Goal: Check status: Check status

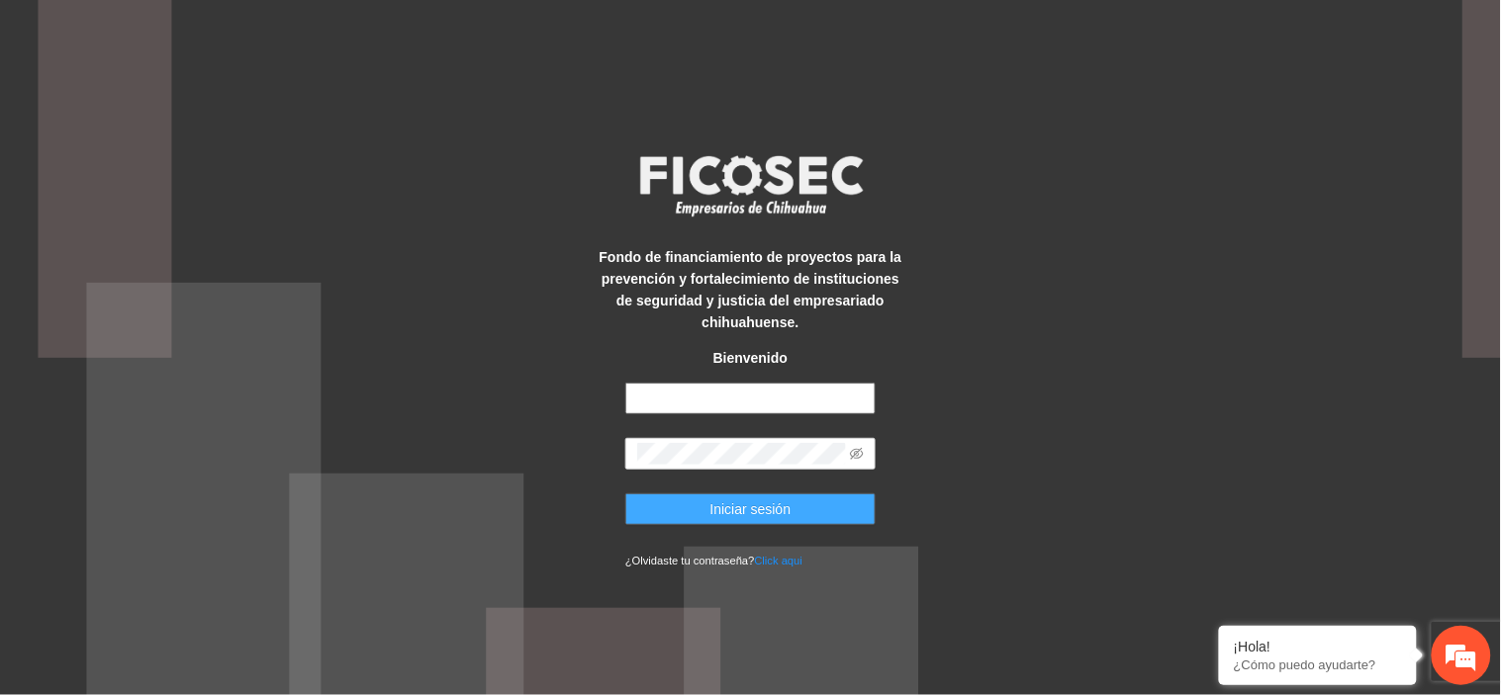
type input "**********"
click at [773, 505] on span "Iniciar sesión" at bounding box center [750, 510] width 81 height 22
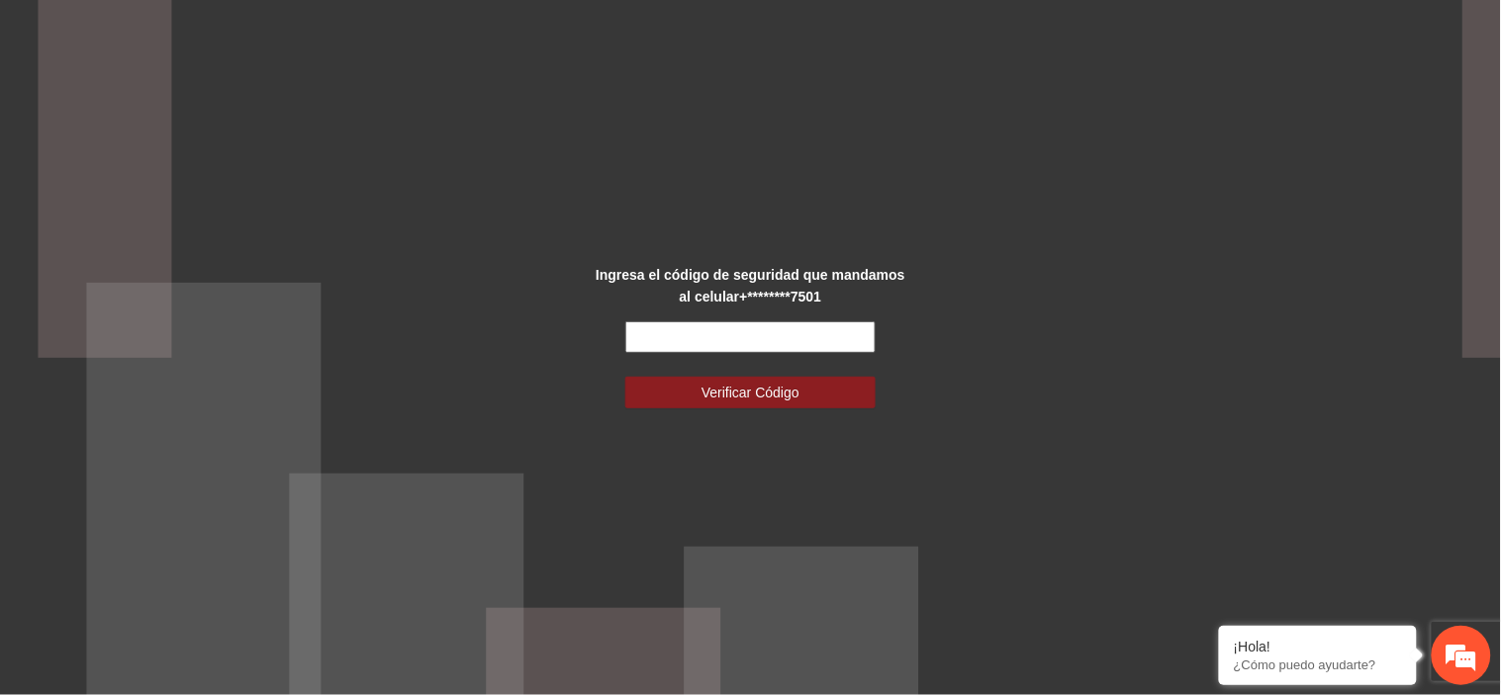
click at [846, 342] on input "text" at bounding box center [750, 338] width 250 height 32
type input "******"
click at [625, 377] on button "Verificar Código" at bounding box center [750, 393] width 250 height 32
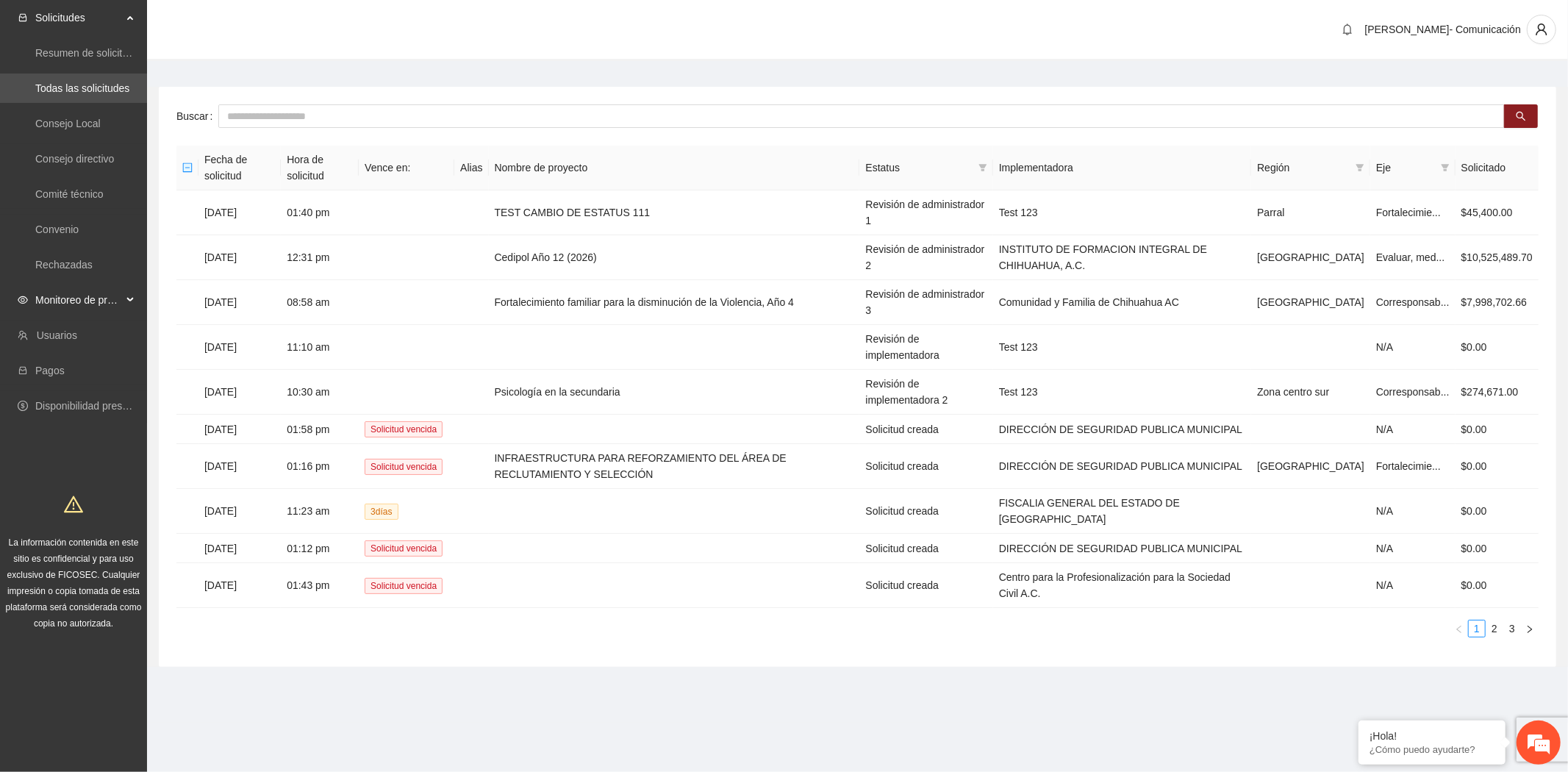
click at [54, 296] on span "Monitoreo de proyectos" at bounding box center [78, 300] width 87 height 30
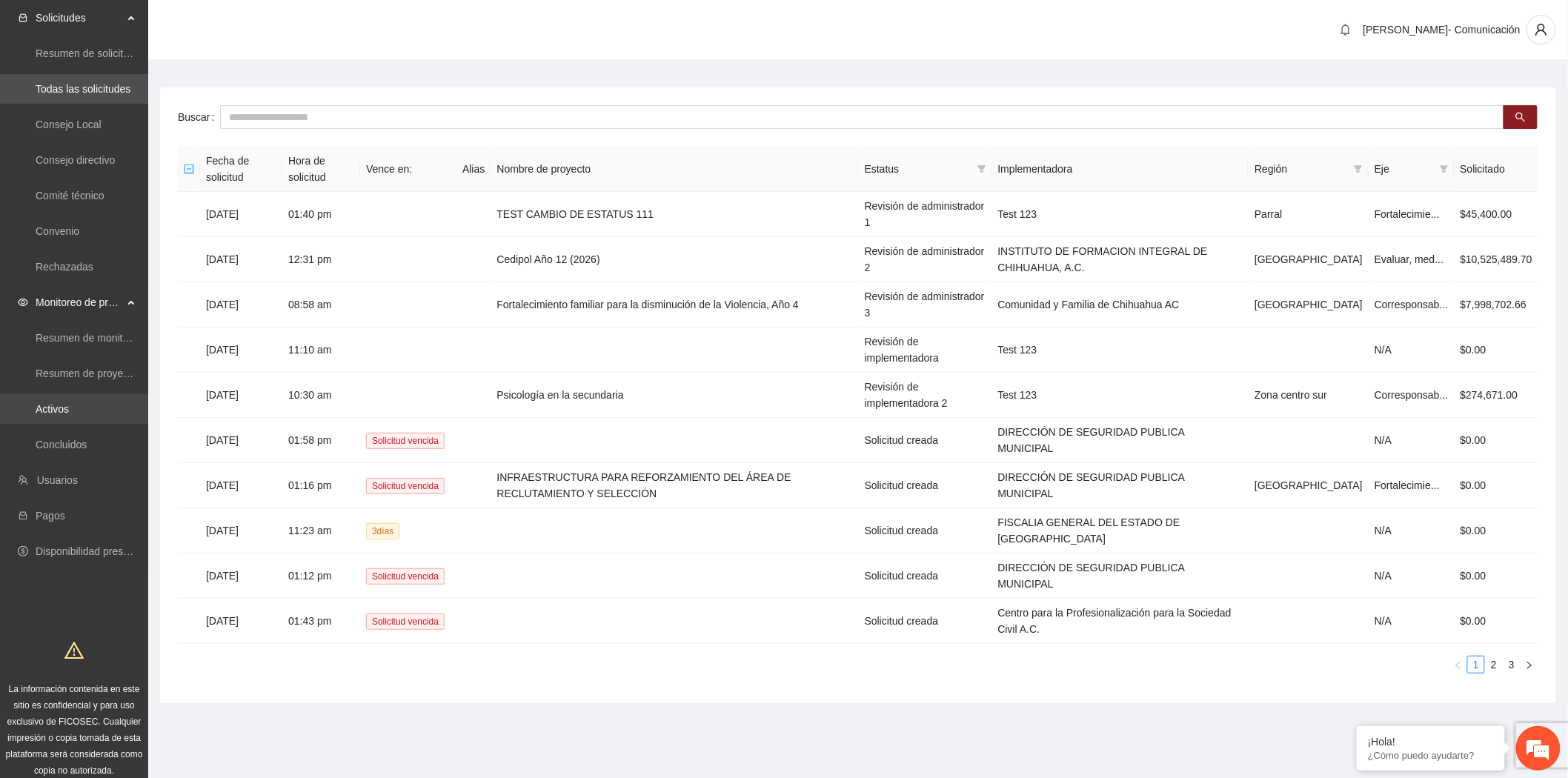
click at [56, 412] on link "Activos" at bounding box center [52, 409] width 34 height 12
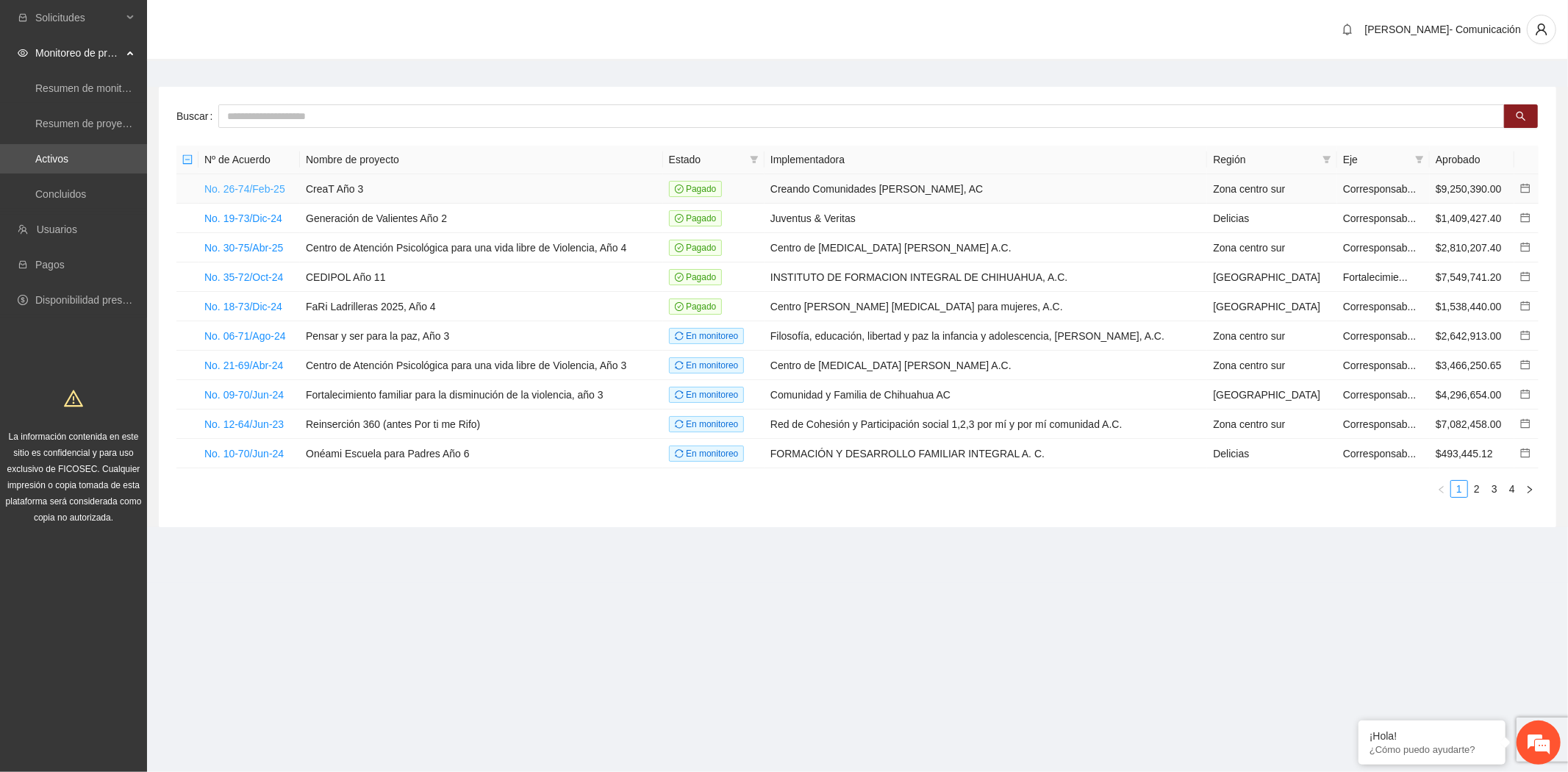
click at [226, 183] on link "No. 26-74/Feb-25" at bounding box center [244, 189] width 81 height 12
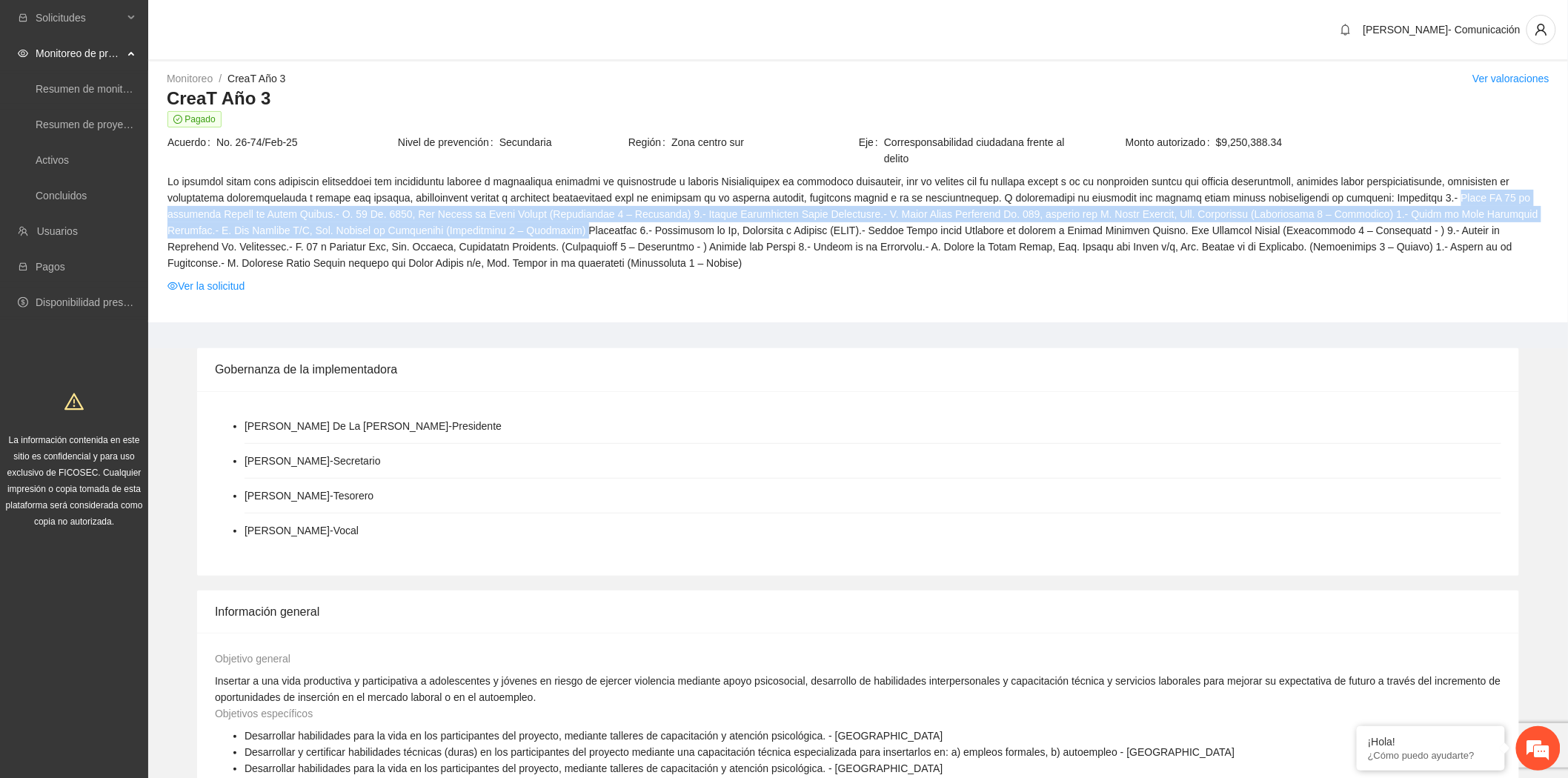
drag, startPoint x: 1425, startPoint y: 197, endPoint x: 444, endPoint y: 224, distance: 981.4
click at [444, 224] on span at bounding box center [859, 222] width 1381 height 98
copy span "Grupo AA [DATE] Vistas de [GEOGRAPHIC_DATA]- C. 70 No. 8205, [GEOGRAPHIC_DATA] …"
click at [1107, 446] on li "[PERSON_NAME] - Secretario" at bounding box center [873, 461] width 1257 height 34
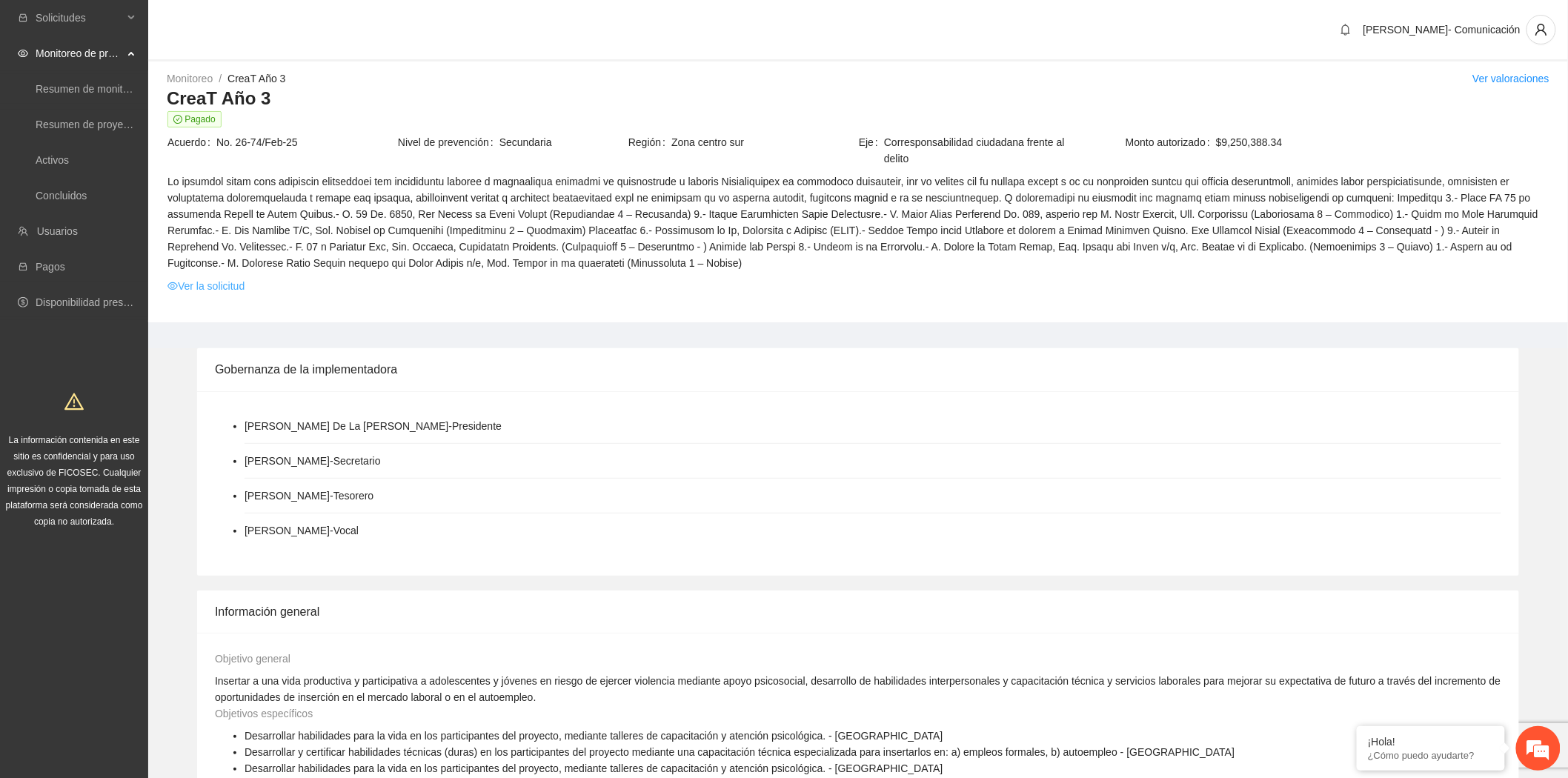
click at [220, 286] on link "Ver la solicitud" at bounding box center [206, 286] width 77 height 16
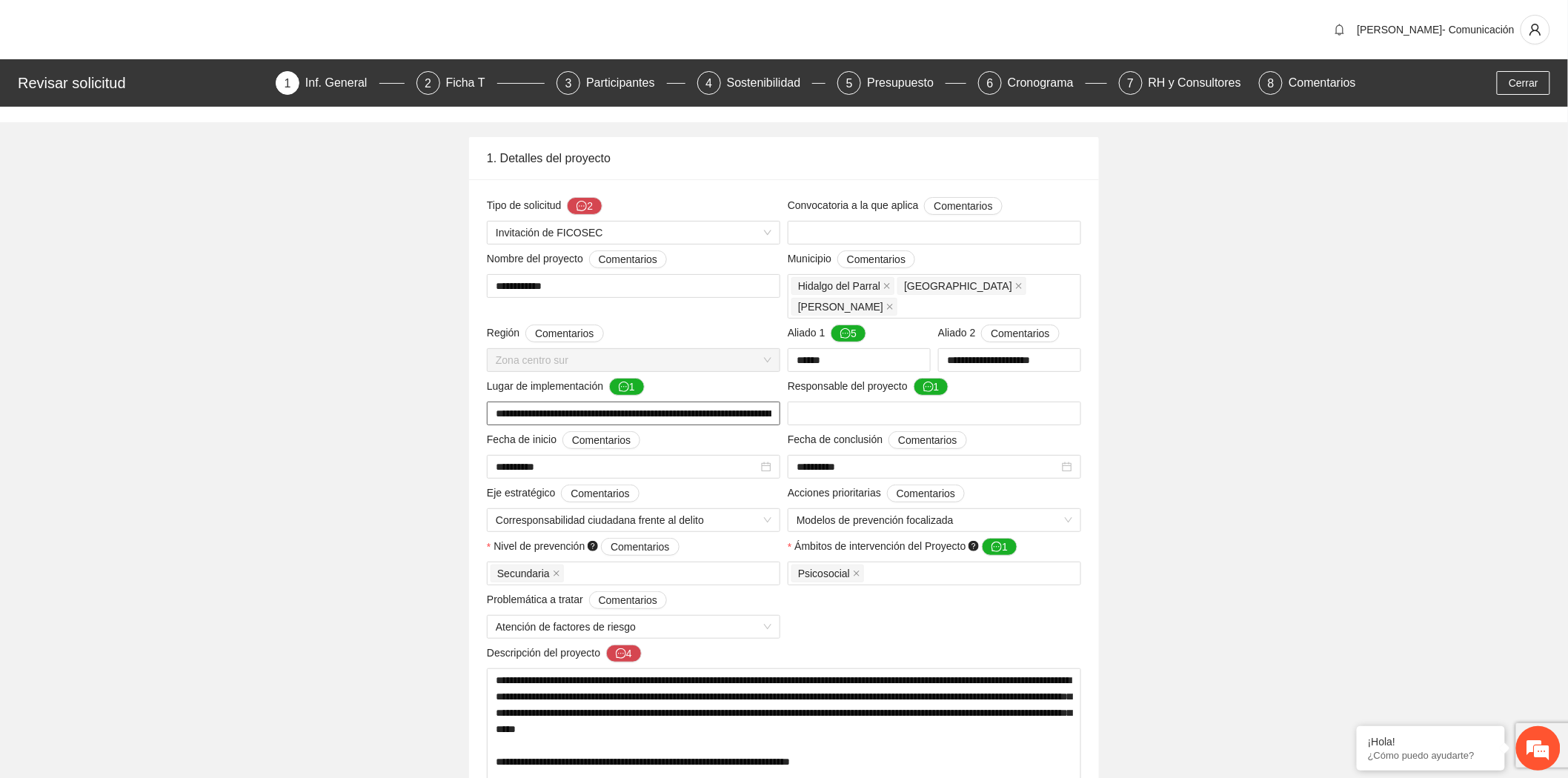
click at [638, 401] on input "**********" at bounding box center [634, 413] width 294 height 24
click at [467, 83] on div "Ficha T" at bounding box center [472, 83] width 51 height 24
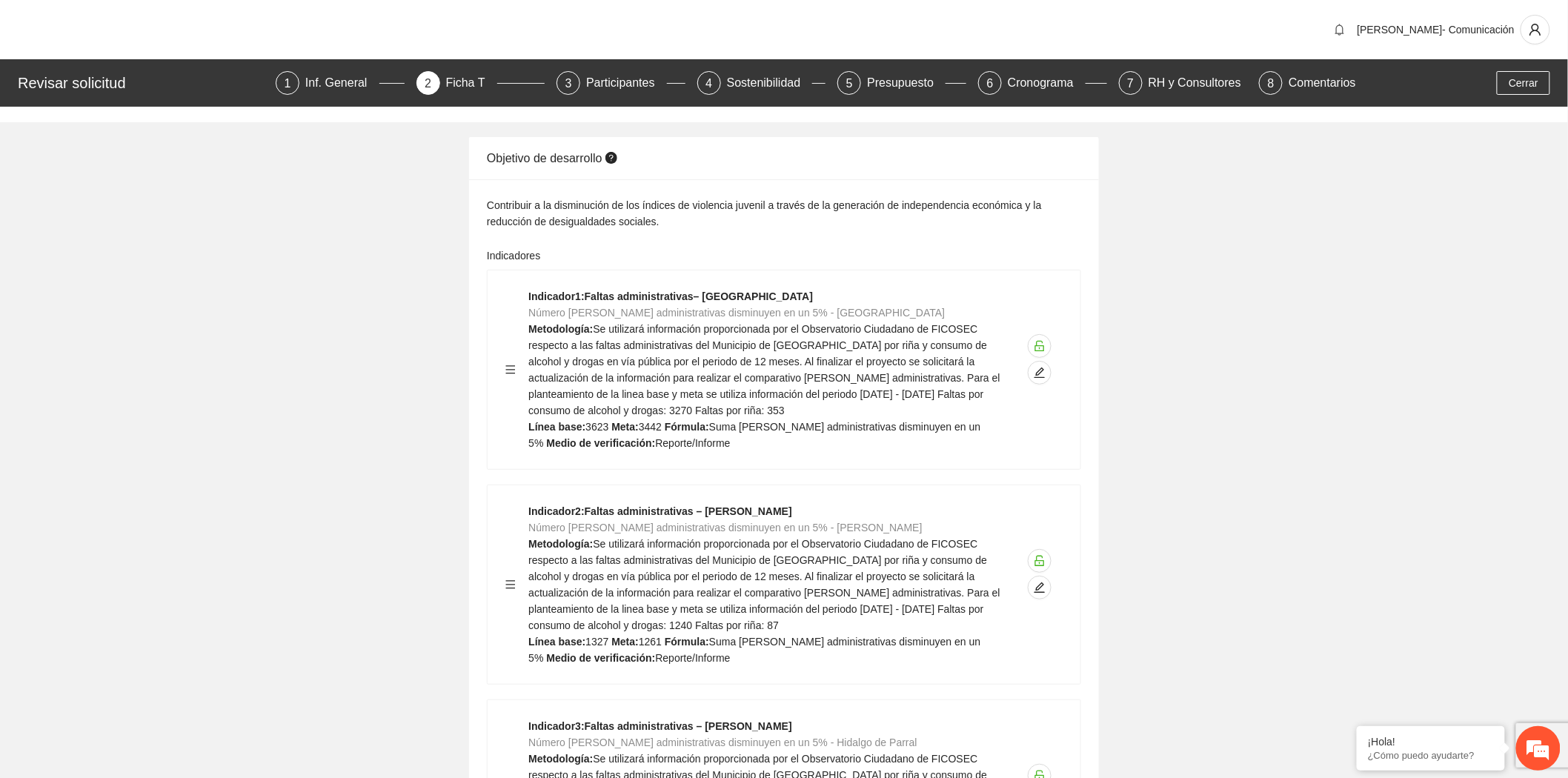
click at [895, 79] on div "Presupuesto" at bounding box center [906, 83] width 79 height 24
click at [899, 79] on div "Presupuesto" at bounding box center [906, 83] width 79 height 24
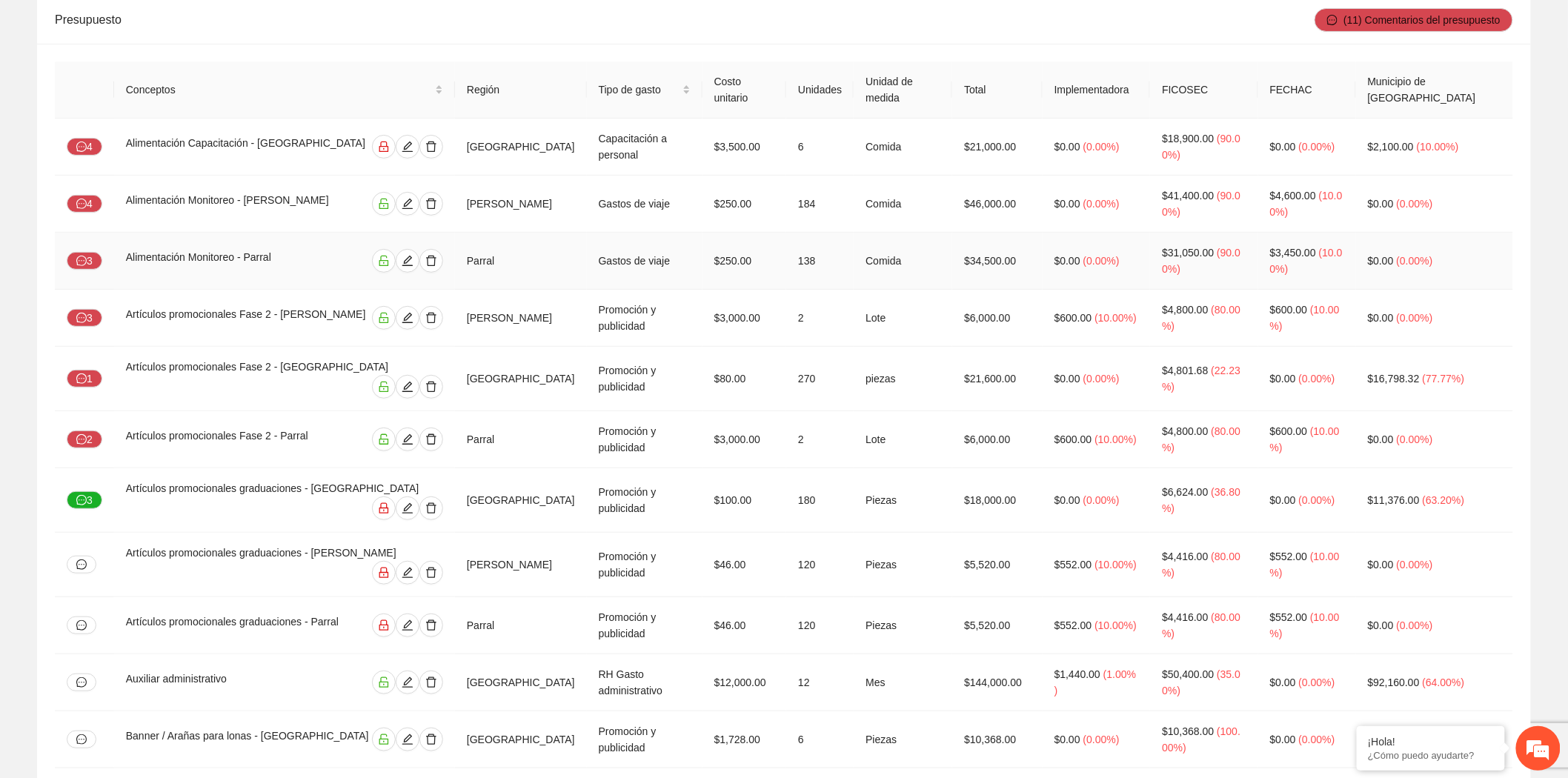
scroll to position [156, 0]
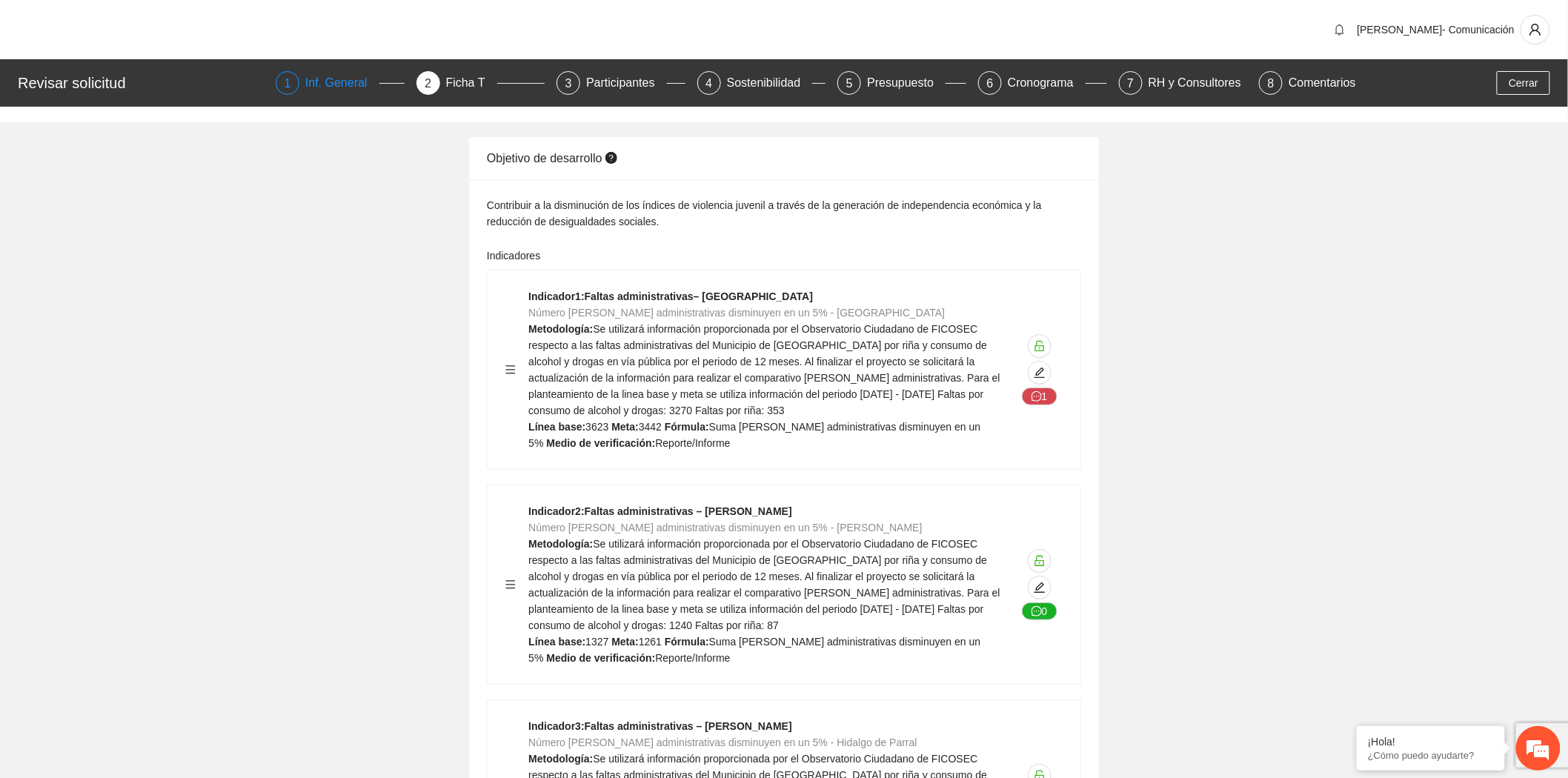
click at [343, 82] on div "Inf. General" at bounding box center [342, 83] width 74 height 24
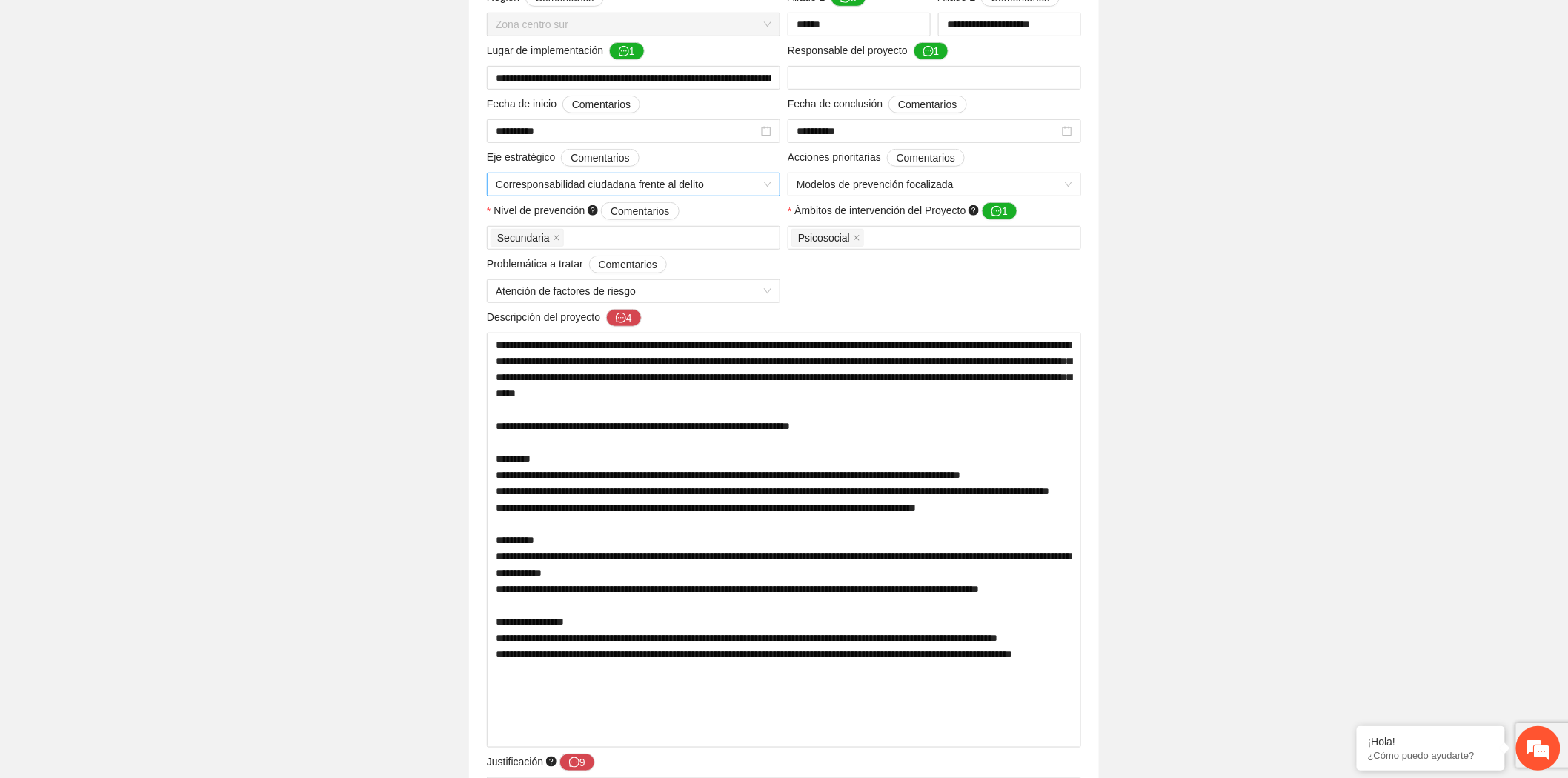
scroll to position [353, 0]
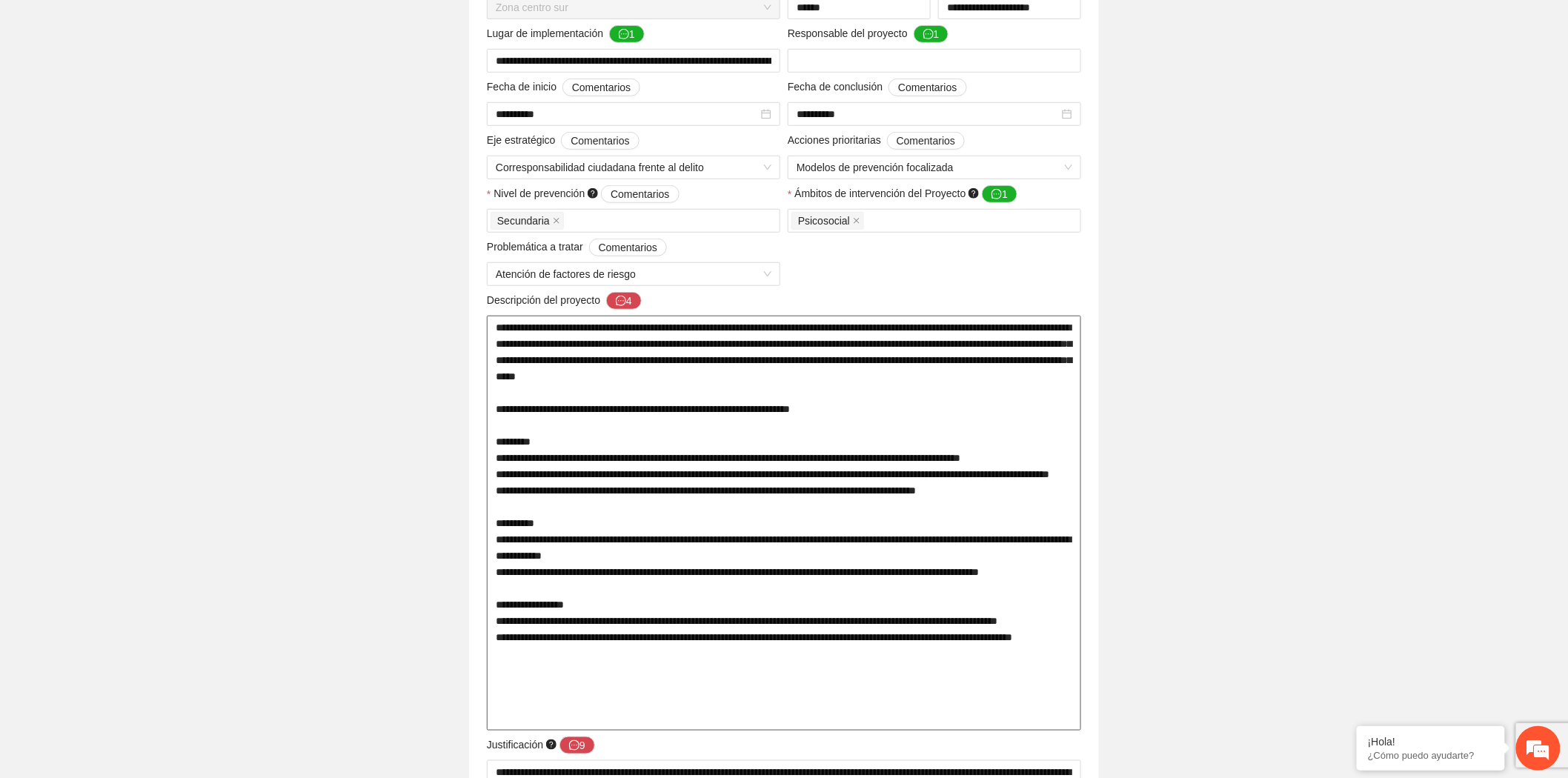
drag, startPoint x: 651, startPoint y: 303, endPoint x: 1024, endPoint y: 359, distance: 377.2
click at [1024, 359] on textarea at bounding box center [784, 523] width 594 height 415
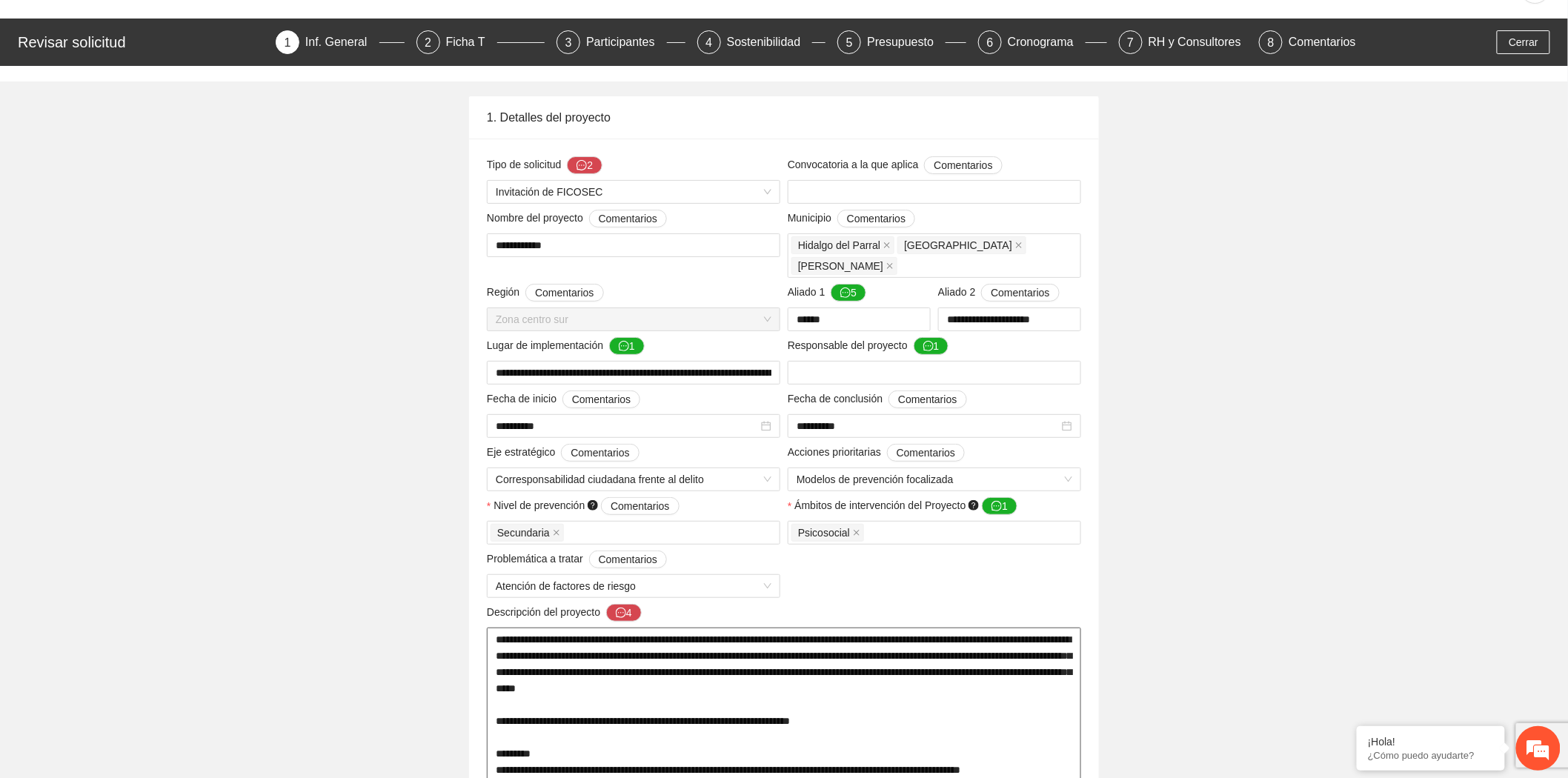
scroll to position [0, 0]
